Goal: Task Accomplishment & Management: Complete application form

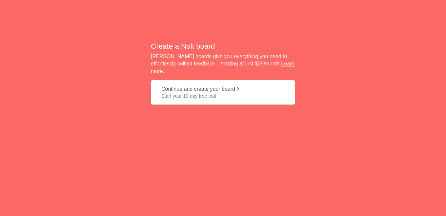
click at [206, 86] on button "Continue and create your board Start your 10-day free trial" at bounding box center [223, 92] width 144 height 25
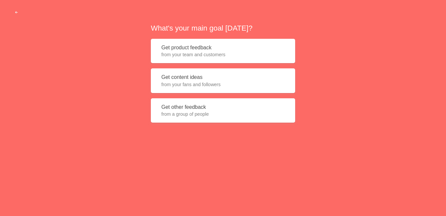
click at [190, 49] on button "Get product feedback from your team and customers" at bounding box center [223, 51] width 144 height 25
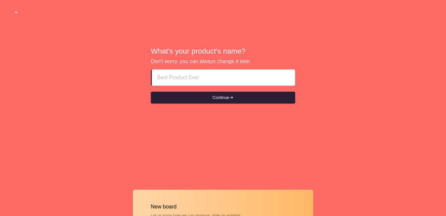
paste input "Fujairah fuj Call Girls agency \\[PHONE_NUMBER]\\ [DEMOGRAPHIC_DATA] Call Girls…"
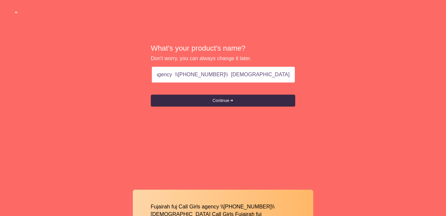
scroll to position [0, 53]
drag, startPoint x: 218, startPoint y: 75, endPoint x: 303, endPoint y: 79, distance: 84.5
click at [303, 79] on div "What's your product's name? Don't worry, you can always change it later. Fujair…" at bounding box center [223, 75] width 446 height 151
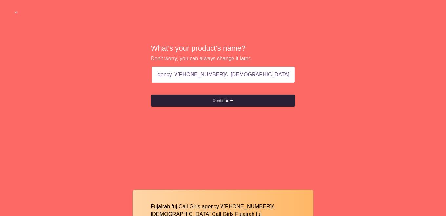
click at [216, 102] on button "Continue" at bounding box center [223, 101] width 144 height 12
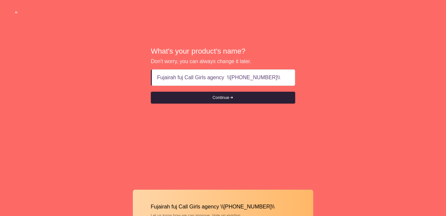
click at [218, 98] on button "Continue" at bounding box center [223, 98] width 144 height 12
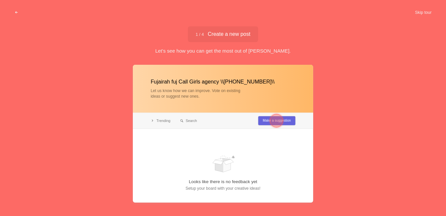
type input "Fujairah fuj Call Girls agency \\[PHONE_NUMBER]\\"
click at [273, 121] on div at bounding box center [276, 120] width 13 height 13
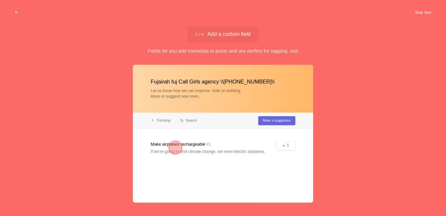
click at [427, 13] on button "Skip tour" at bounding box center [423, 13] width 32 height 12
